Goal: Information Seeking & Learning: Learn about a topic

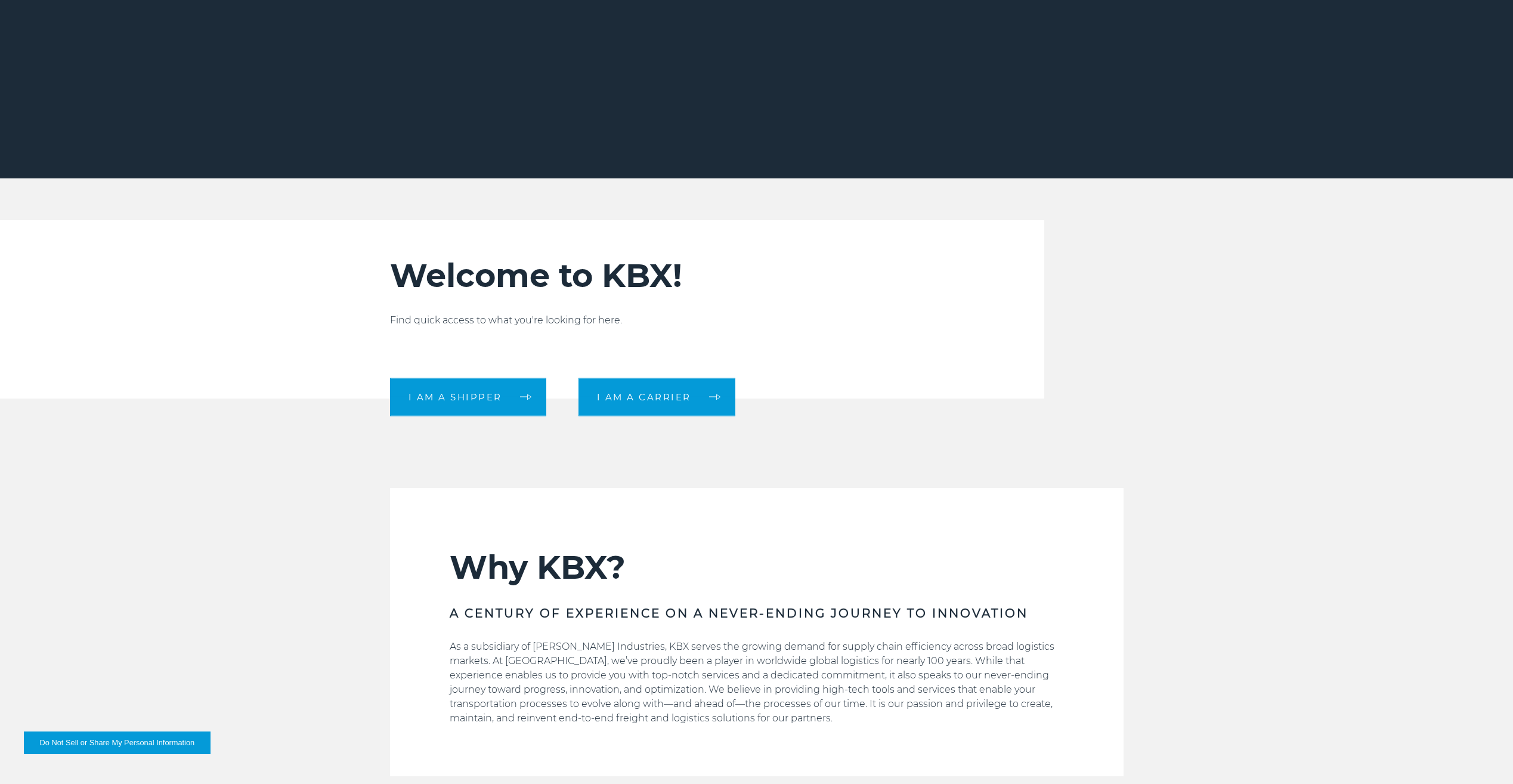
scroll to position [179, 0]
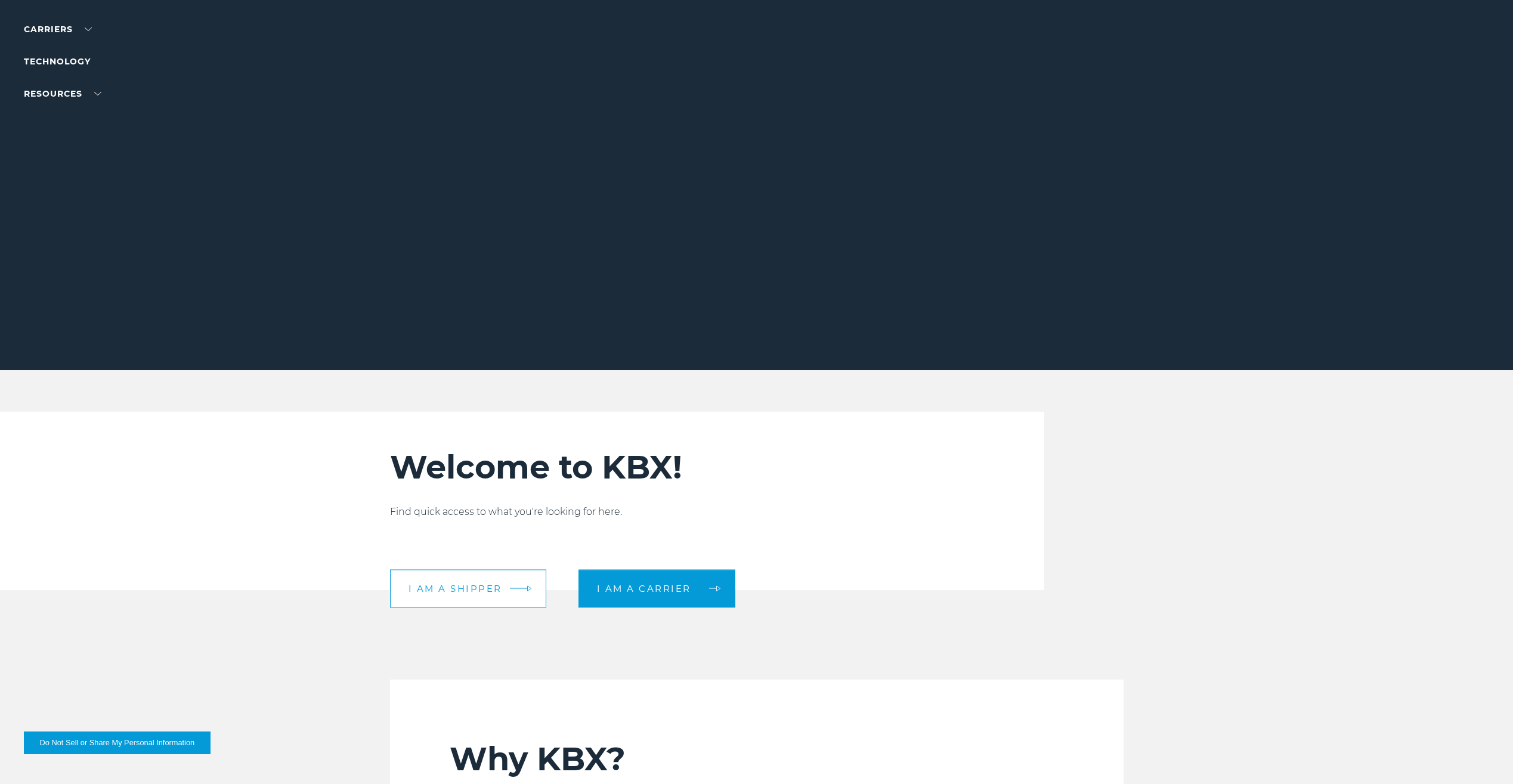
click at [460, 578] on link "I am a shipper" at bounding box center [468, 588] width 156 height 38
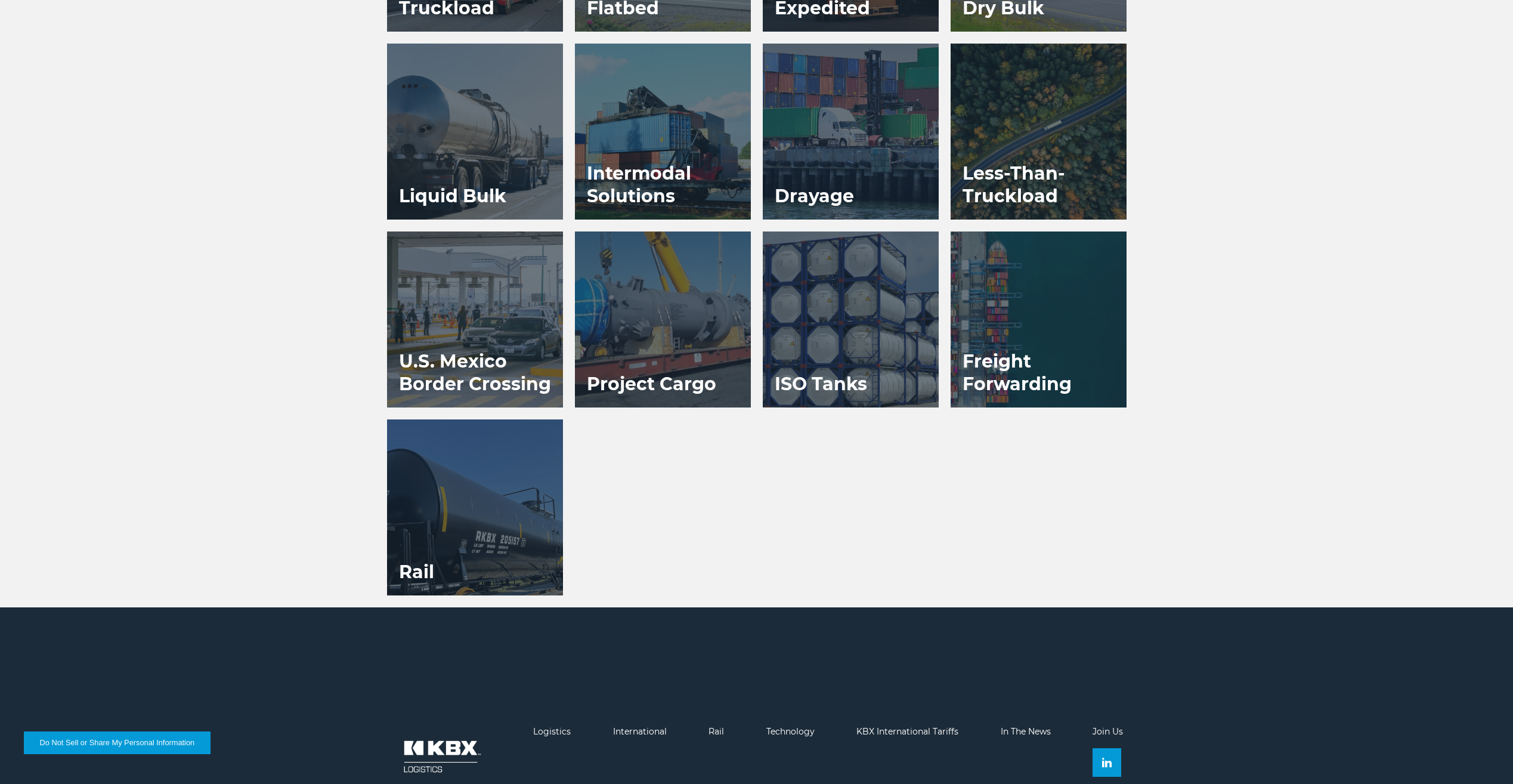
scroll to position [1014, 0]
click at [470, 497] on div at bounding box center [476, 507] width 176 height 176
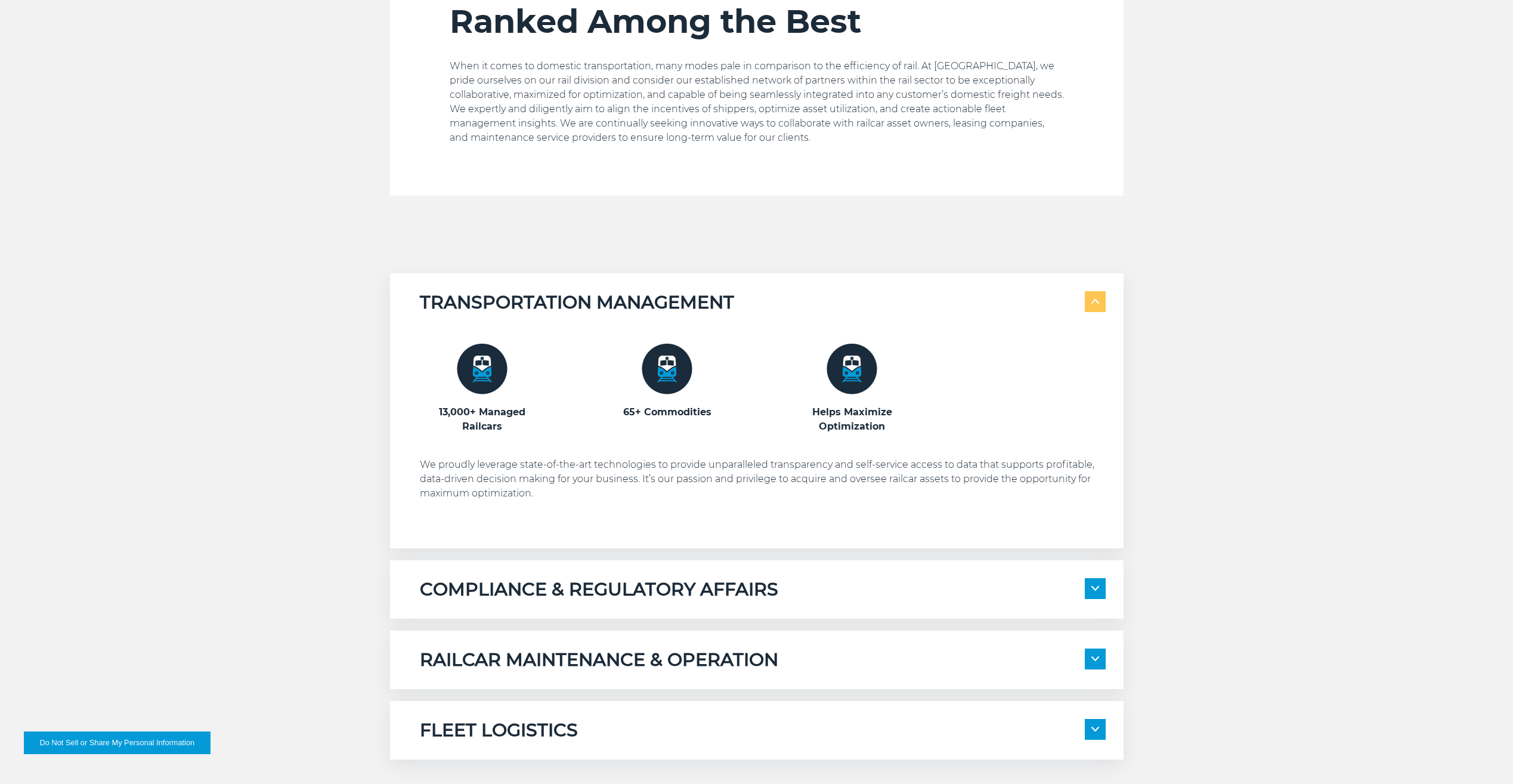
scroll to position [835, 0]
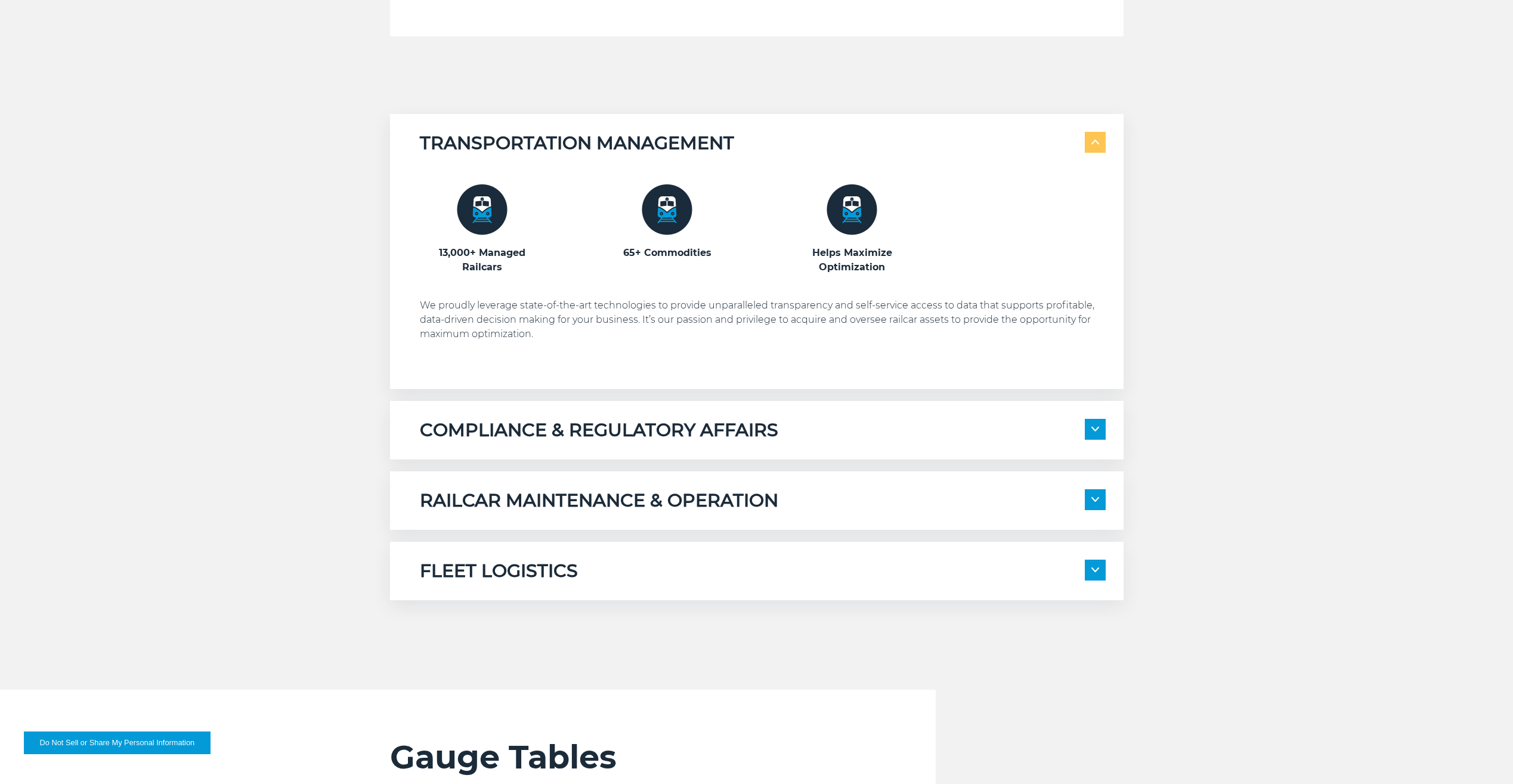
click at [563, 497] on h5 "RAILCAR MAINTENANCE & OPERATION" at bounding box center [599, 500] width 359 height 23
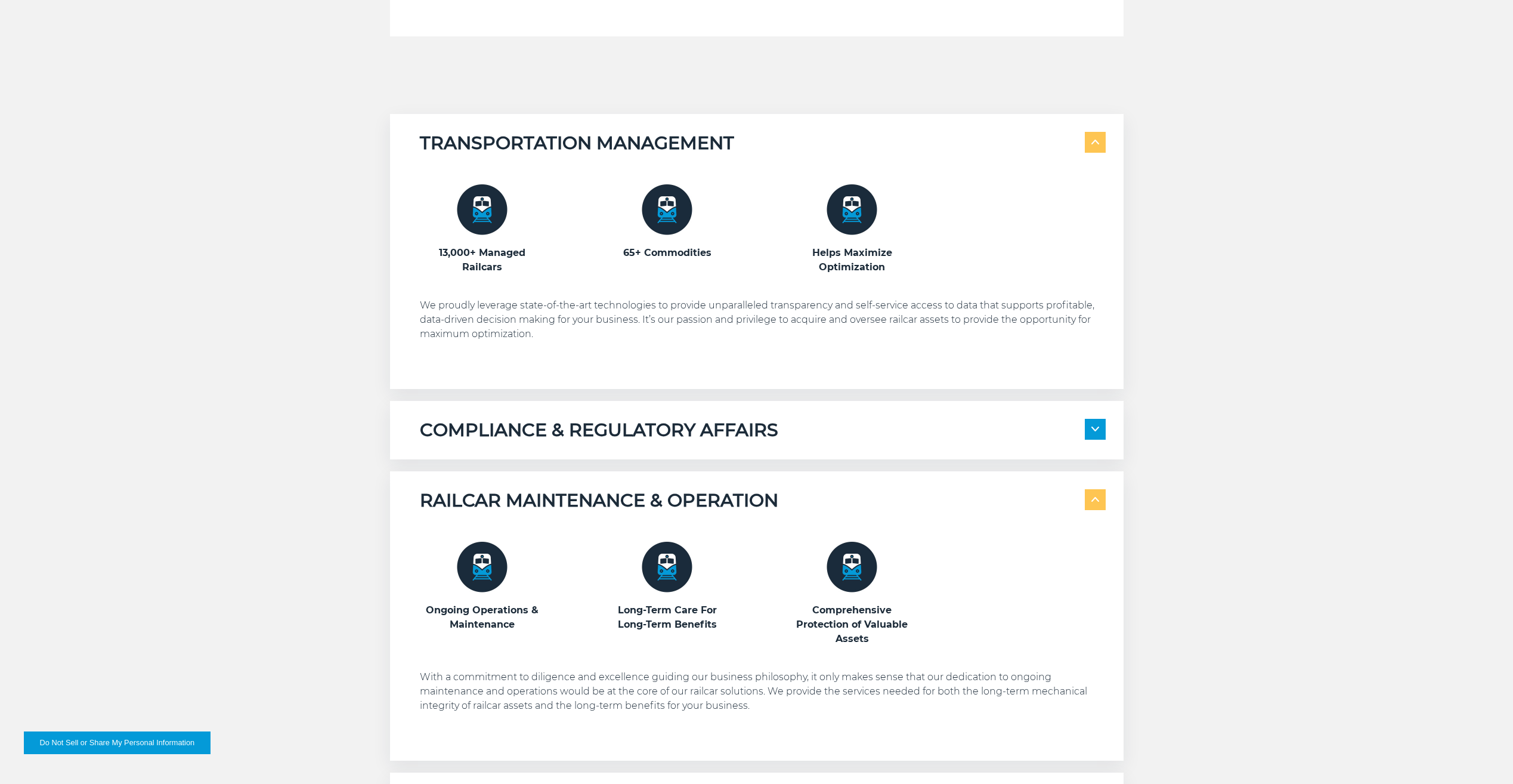
click at [563, 497] on h5 "RAILCAR MAINTENANCE & OPERATION" at bounding box center [599, 500] width 359 height 23
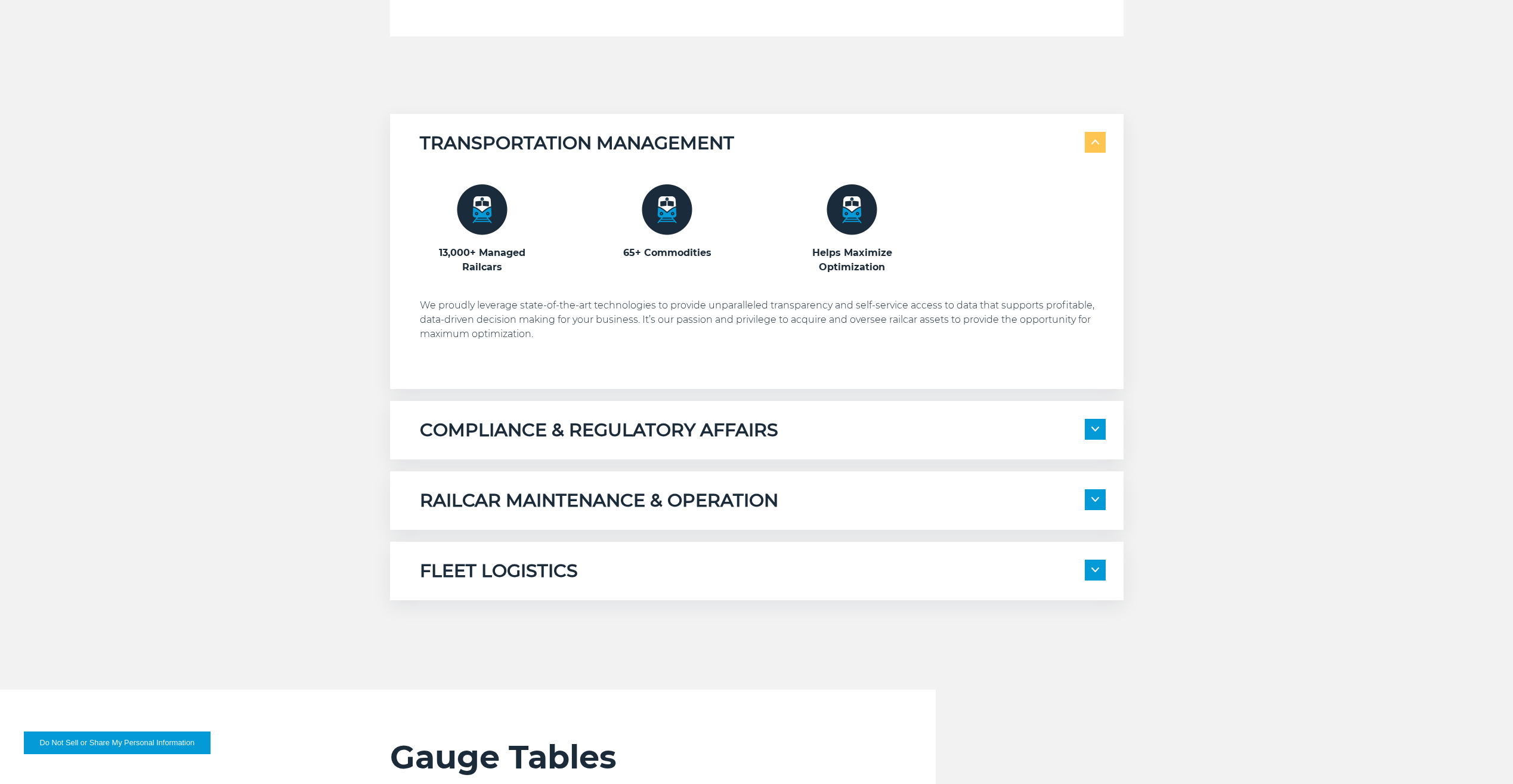
click at [534, 553] on div "FLEET LOGISTICS Internal System Planning External System Coordination" at bounding box center [756, 570] width 733 height 58
click at [631, 504] on h5 "RAILCAR MAINTENANCE & OPERATION" at bounding box center [599, 500] width 359 height 23
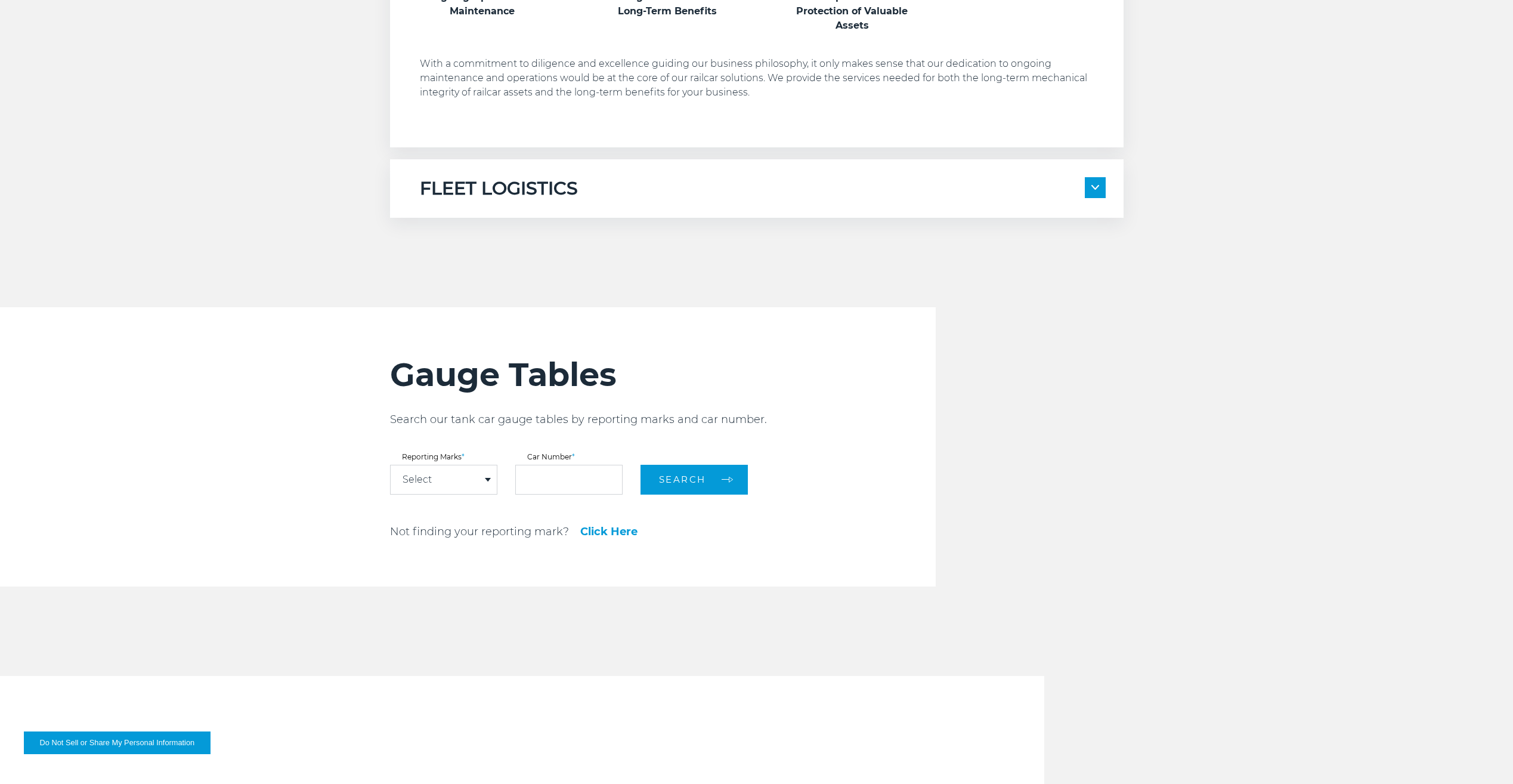
scroll to position [1551, 0]
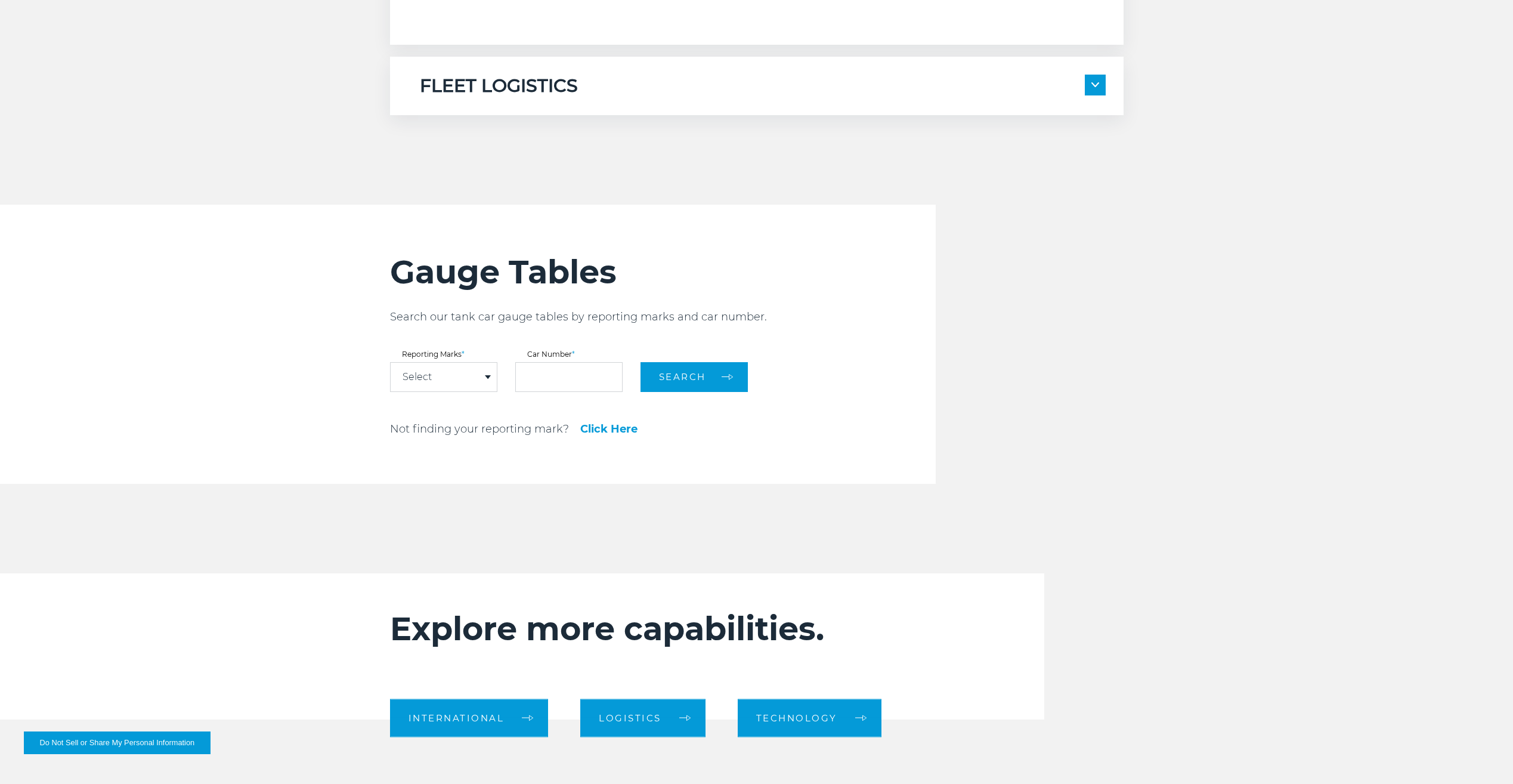
click at [472, 375] on div "Select" at bounding box center [444, 377] width 106 height 29
click at [792, 289] on h2 "Gauge Tables" at bounding box center [663, 271] width 546 height 39
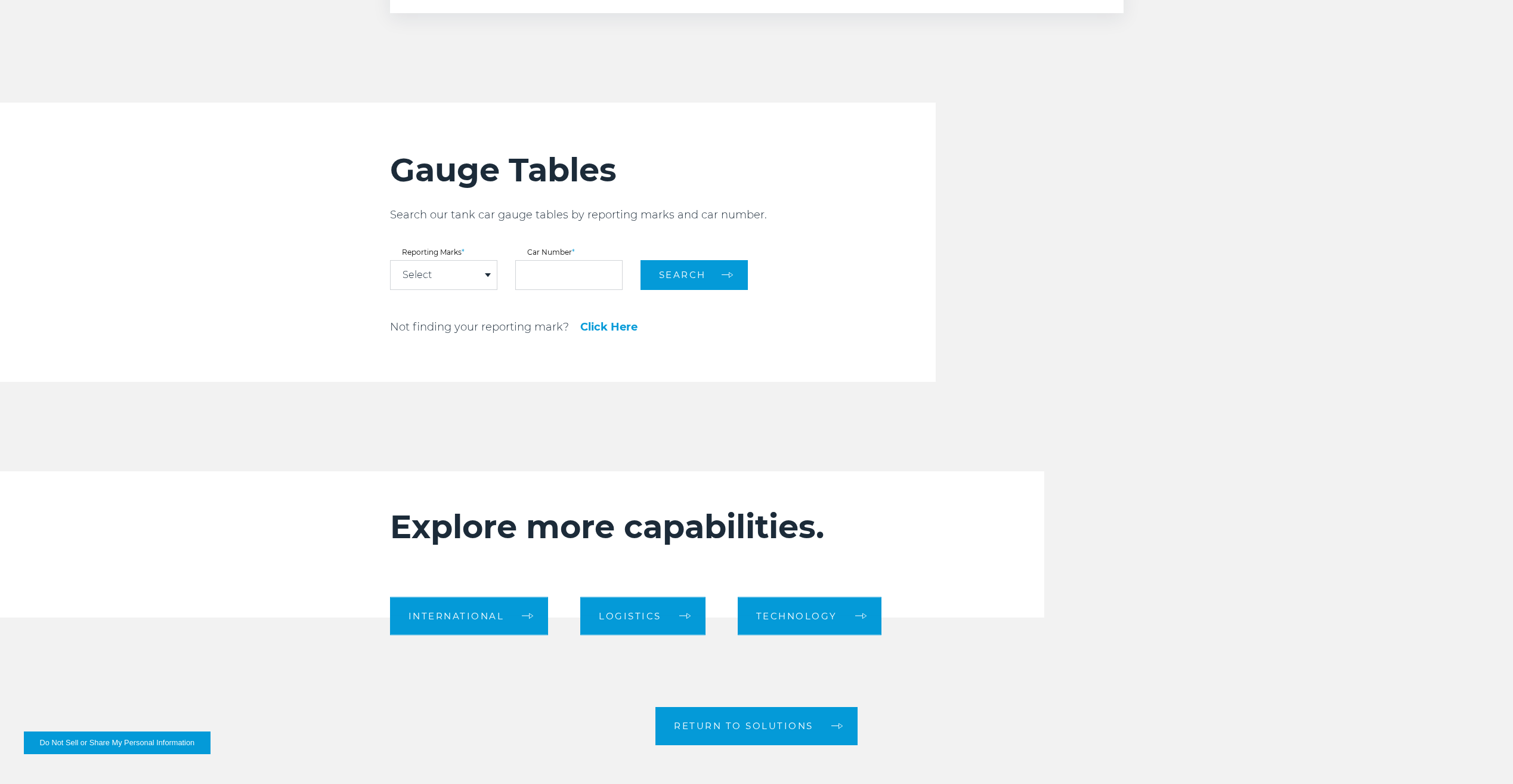
scroll to position [1908, 0]
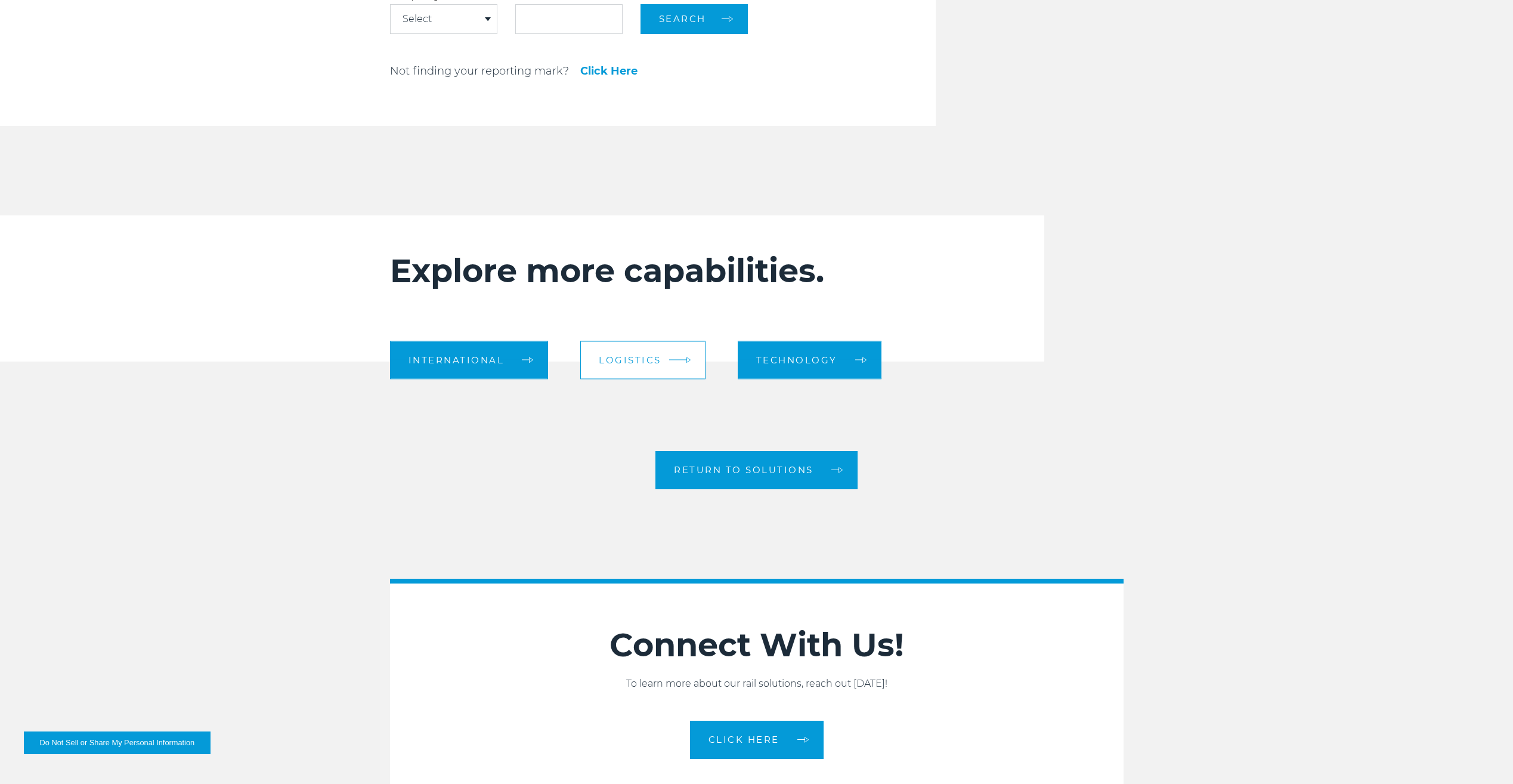
click at [651, 362] on span "Logistics" at bounding box center [630, 359] width 62 height 9
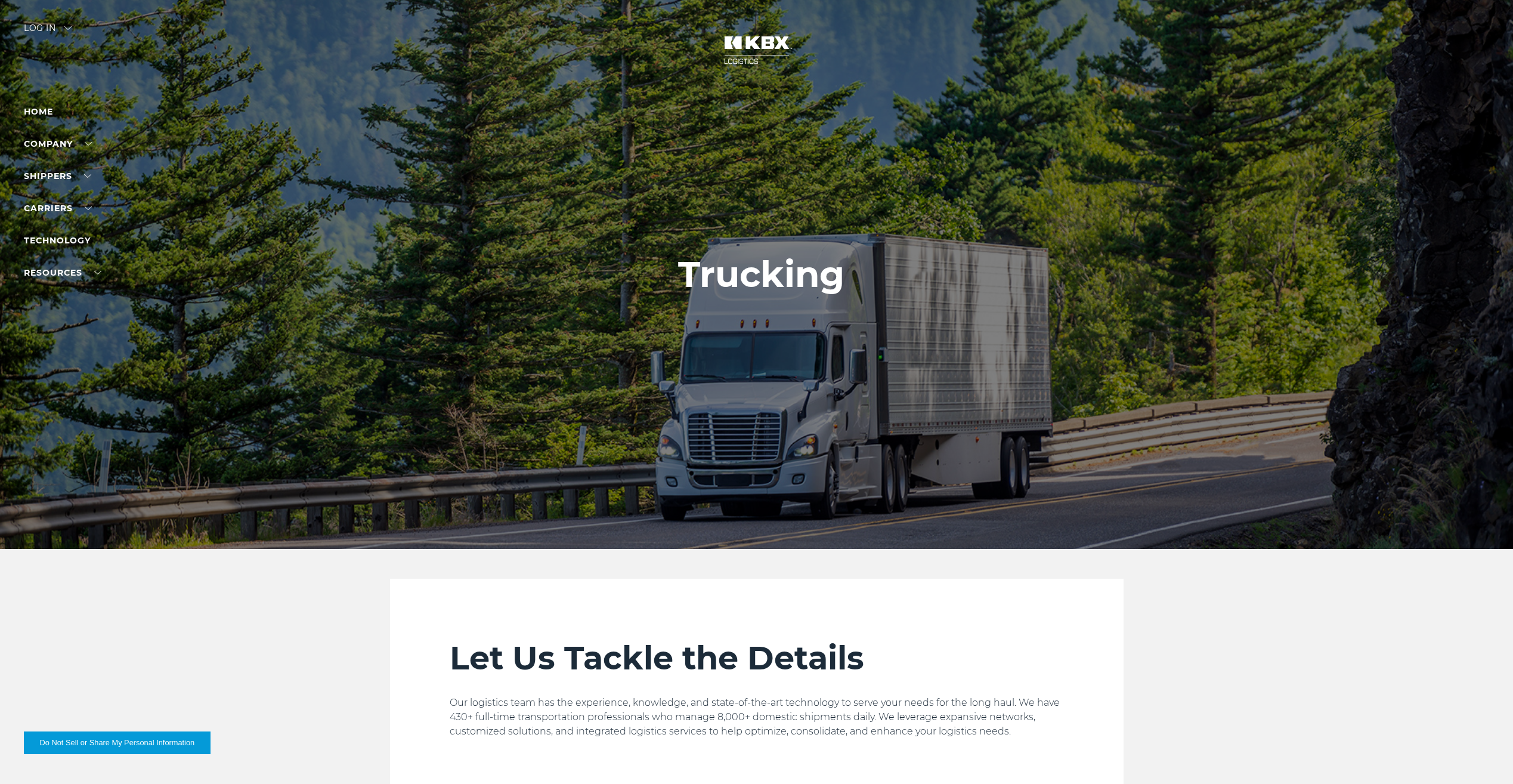
click at [56, 114] on li "Home" at bounding box center [76, 111] width 104 height 14
click at [37, 116] on link "Home" at bounding box center [38, 111] width 29 height 11
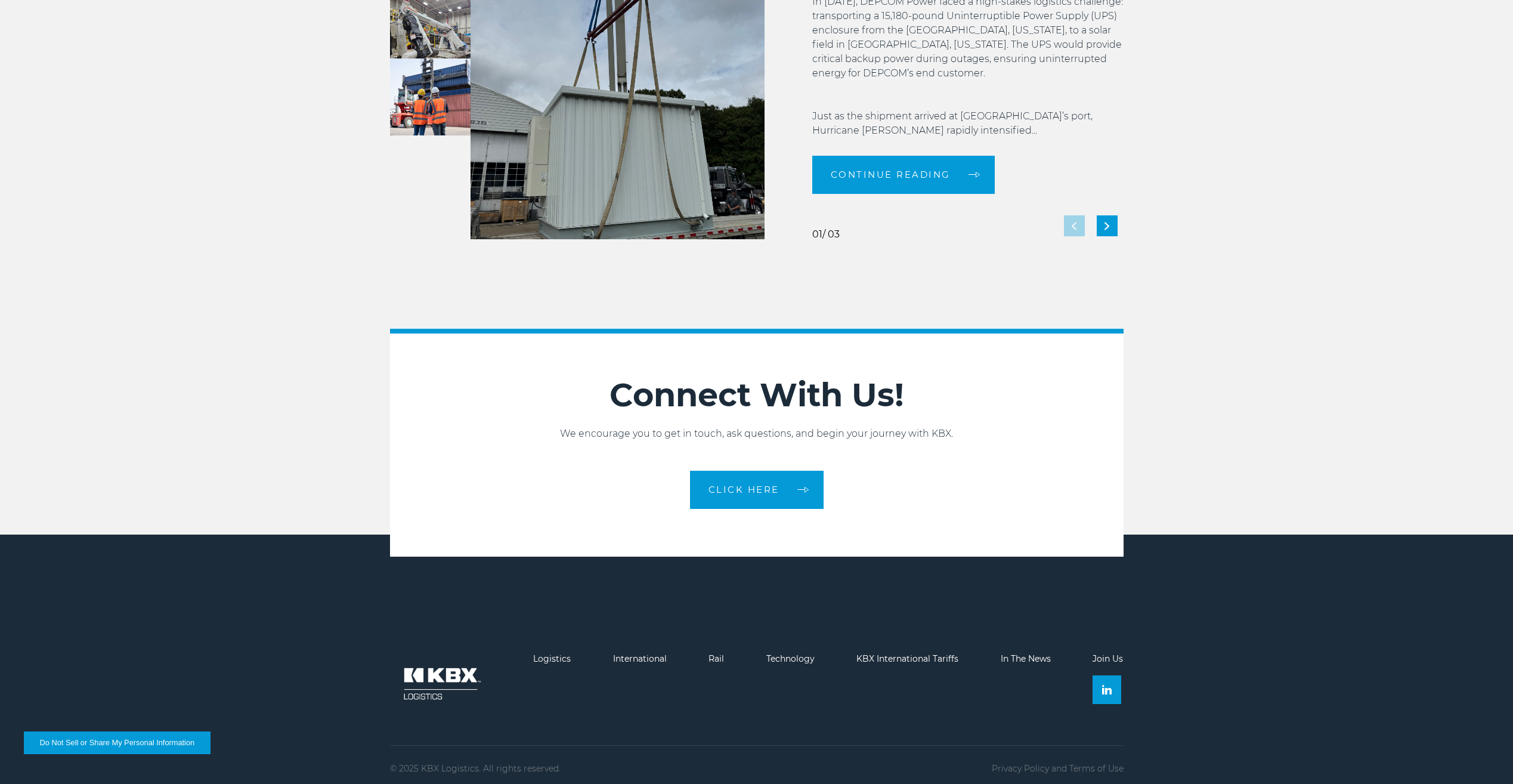
scroll to position [2589, 0]
